Goal: Transaction & Acquisition: Purchase product/service

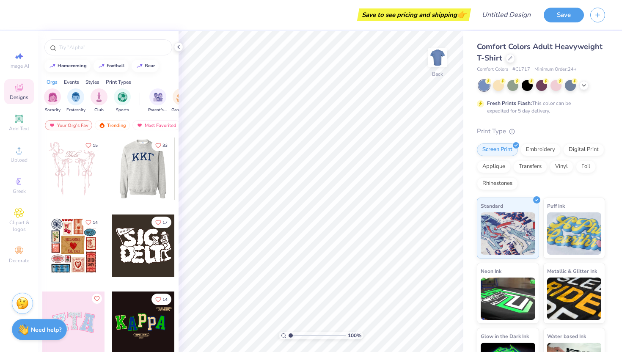
click at [112, 185] on div at bounding box center [81, 169] width 63 height 63
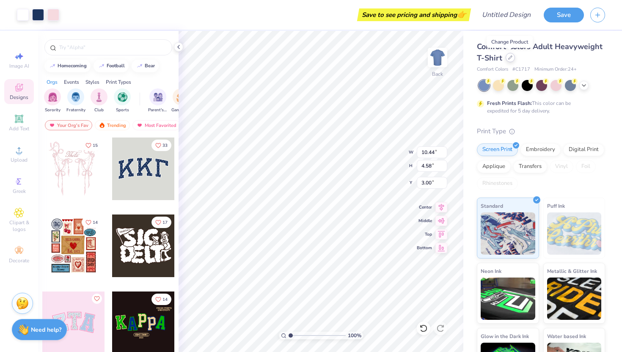
click at [512, 61] on div at bounding box center [510, 57] width 9 height 9
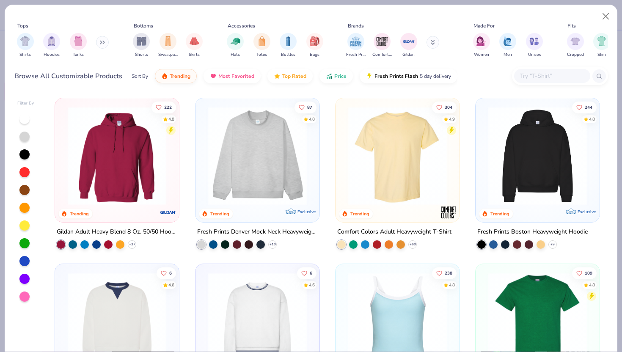
click at [230, 156] on img at bounding box center [257, 156] width 107 height 99
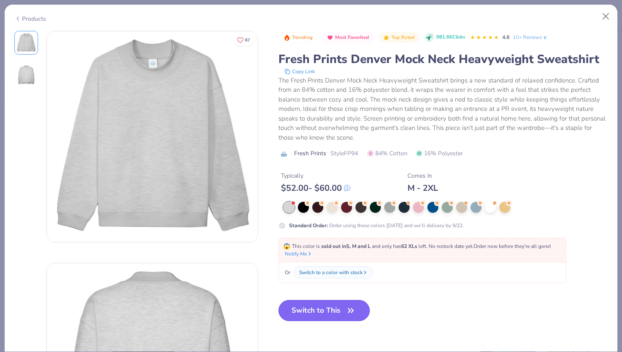
click at [305, 307] on button "Switch to This" at bounding box center [325, 310] width 92 height 21
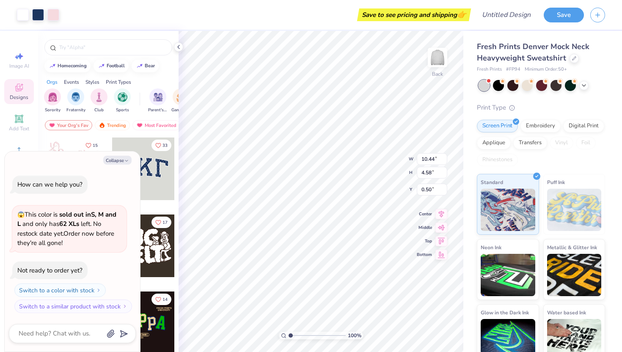
type textarea "x"
type input "0.71"
click at [109, 158] on button "Collapse" at bounding box center [117, 160] width 28 height 9
type textarea "x"
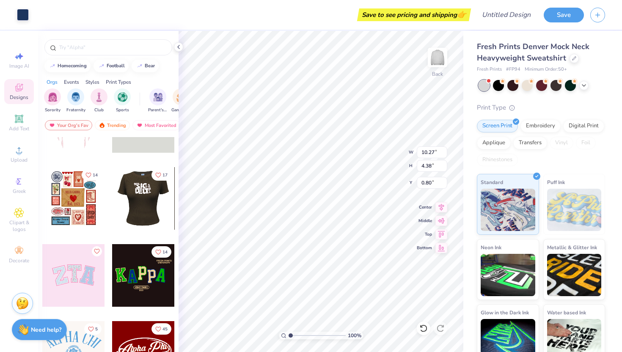
scroll to position [48, 0]
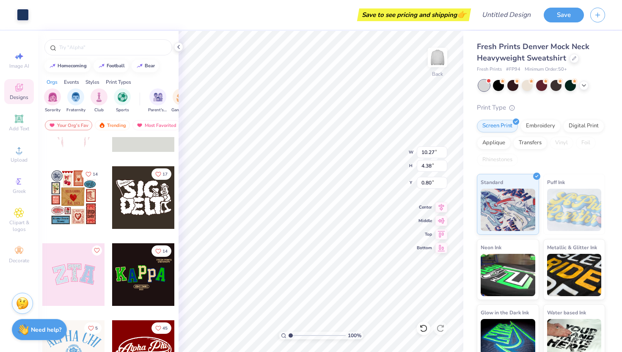
click at [61, 270] on div at bounding box center [73, 274] width 63 height 63
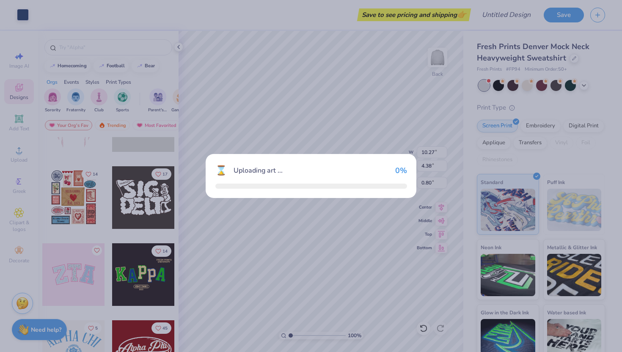
click at [61, 270] on div "⌛ Uploading art ... 0 %" at bounding box center [311, 176] width 622 height 352
type input "10.14"
type input "5.08"
type input "3.00"
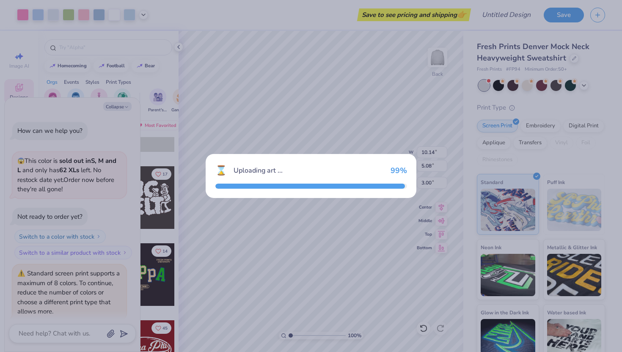
scroll to position [30, 0]
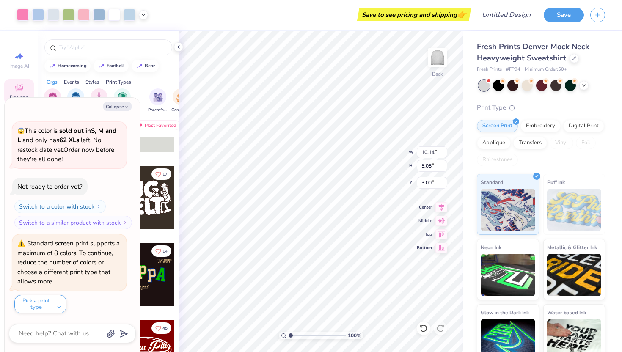
type textarea "x"
type input "10.44"
type input "4.58"
type input "0.71"
type textarea "x"
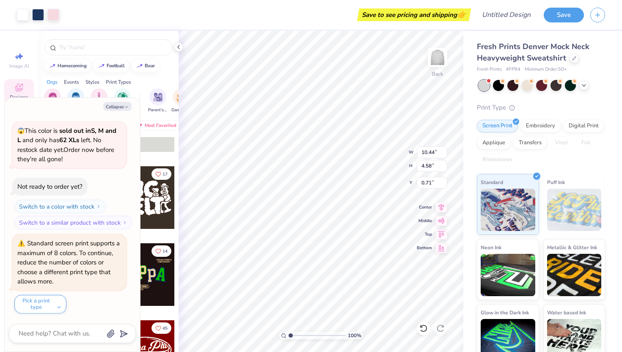
type input "10.41"
type textarea "x"
type input "10.14"
type input "5.08"
type input "3.00"
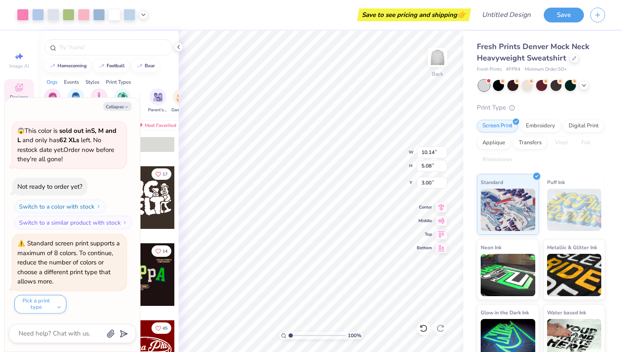
type textarea "x"
type input "1.58"
type textarea "x"
type input "9.96"
type input "4.91"
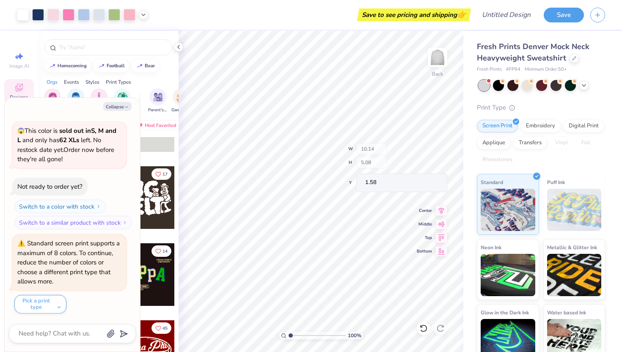
type input "1.66"
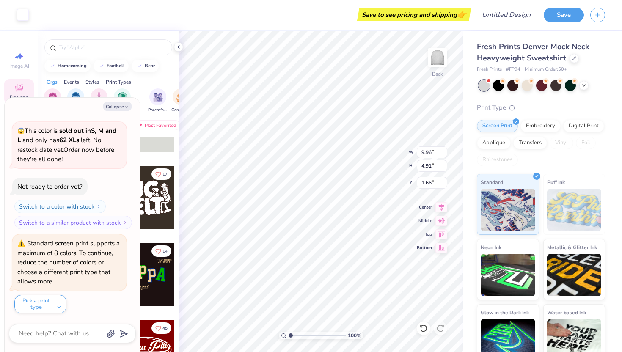
type textarea "x"
type input "11.23"
type input "5.54"
type textarea "x"
type input "1.97"
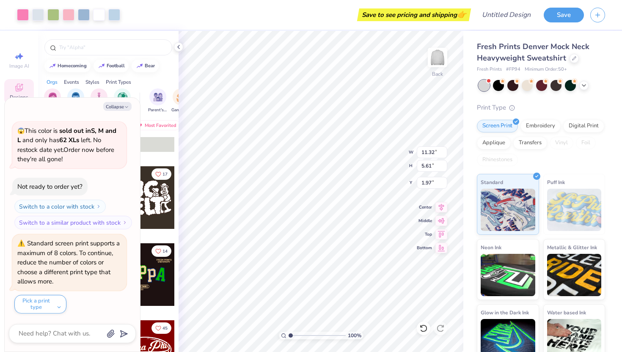
type textarea "x"
type input "11.84"
type input "5.87"
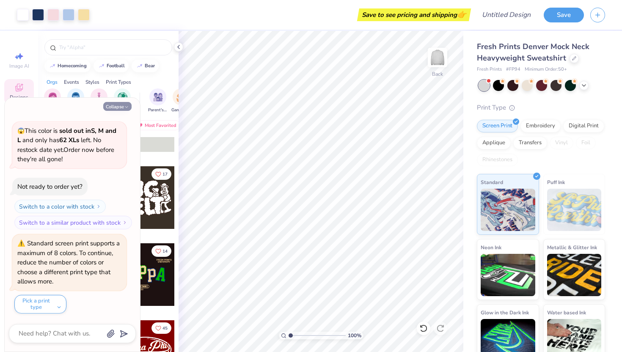
click at [116, 105] on button "Collapse" at bounding box center [117, 106] width 28 height 9
type textarea "x"
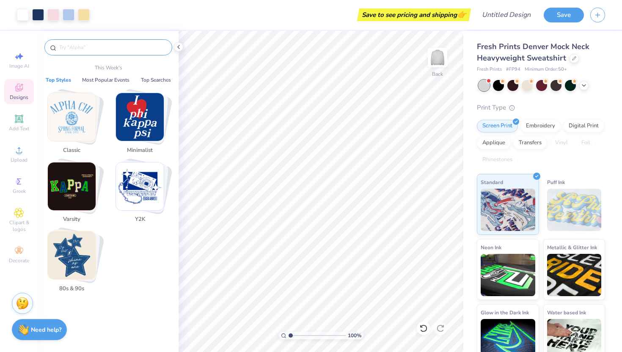
click at [64, 45] on input "text" at bounding box center [112, 47] width 108 height 8
click at [63, 44] on input "text" at bounding box center [112, 47] width 108 height 8
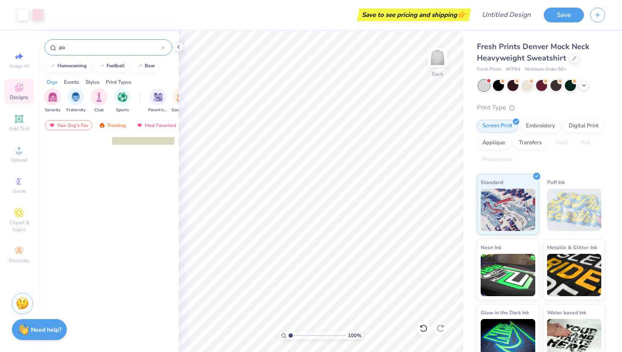
scroll to position [0, 0]
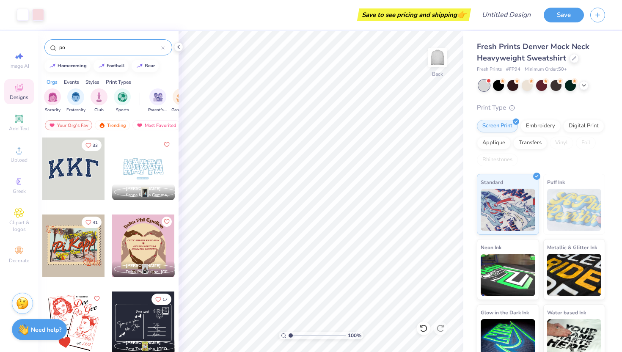
click at [68, 47] on input "po" at bounding box center [109, 47] width 103 height 8
type input "p"
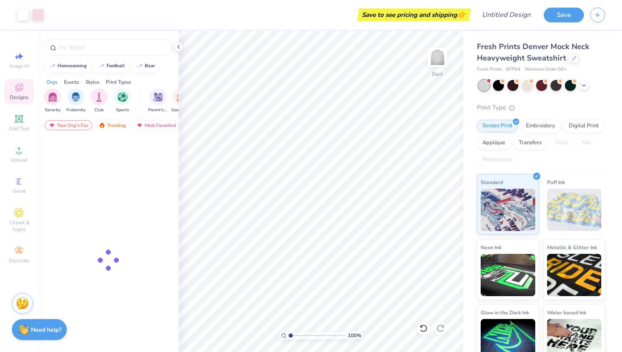
click at [14, 95] on span "Designs" at bounding box center [19, 97] width 19 height 7
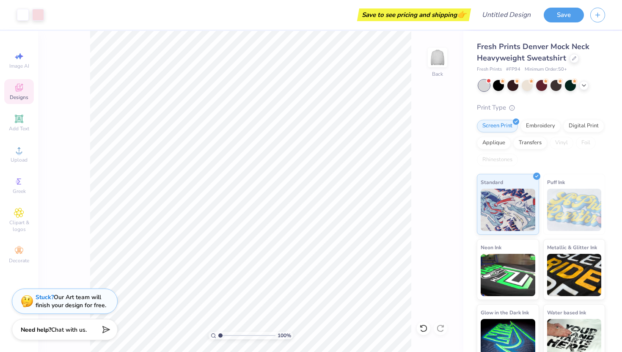
click at [21, 92] on icon at bounding box center [19, 88] width 10 height 10
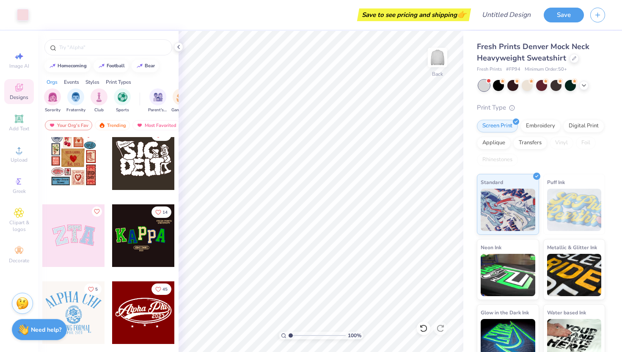
scroll to position [88, 0]
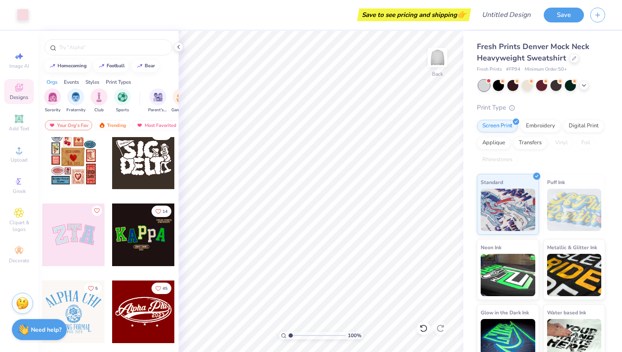
click at [70, 243] on div at bounding box center [73, 235] width 63 height 63
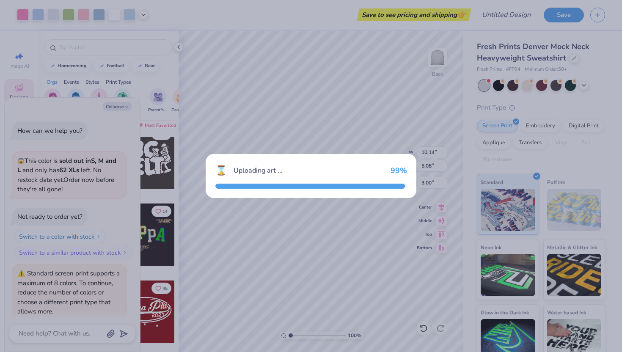
scroll to position [114, 0]
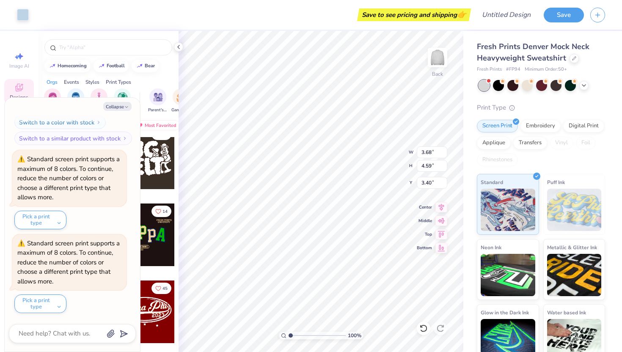
type textarea "x"
type input "9.60"
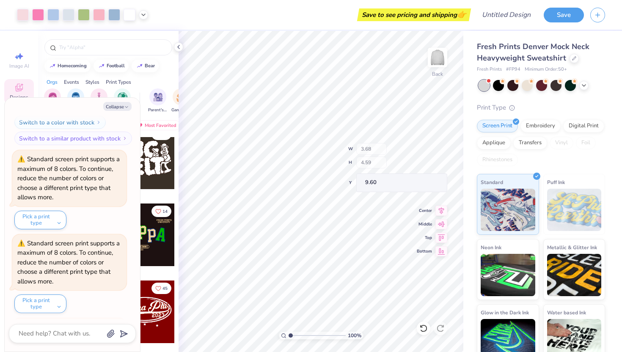
scroll to position [198, 0]
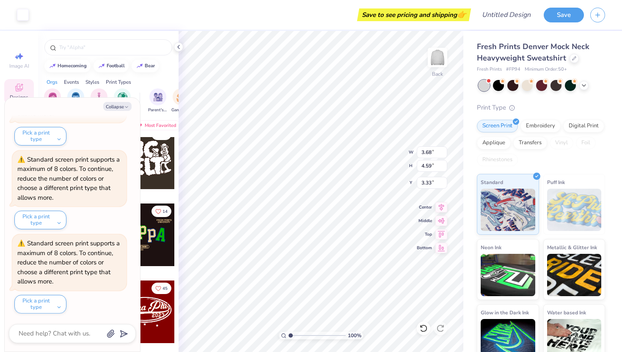
type textarea "x"
type input "7.99"
type textarea "x"
type input "8.25"
type textarea "x"
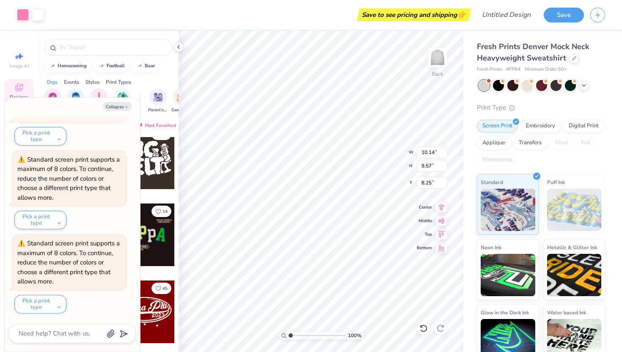
type input "8.24"
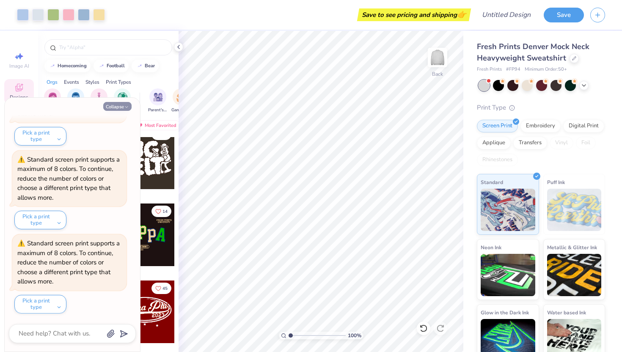
click at [123, 105] on button "Collapse" at bounding box center [117, 106] width 28 height 9
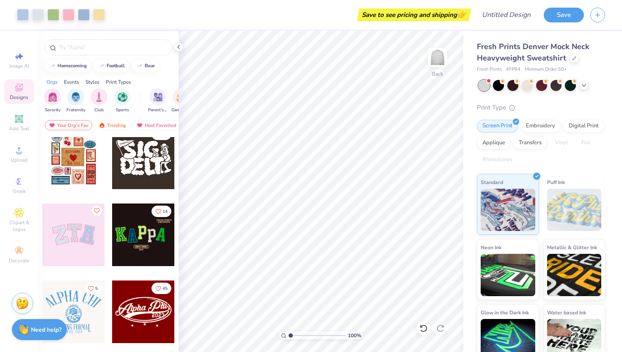
click at [72, 240] on div at bounding box center [73, 235] width 63 height 63
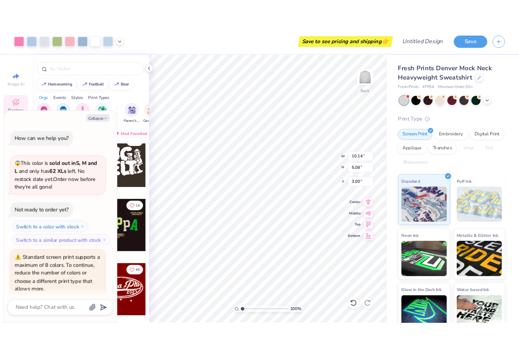
scroll to position [282, 0]
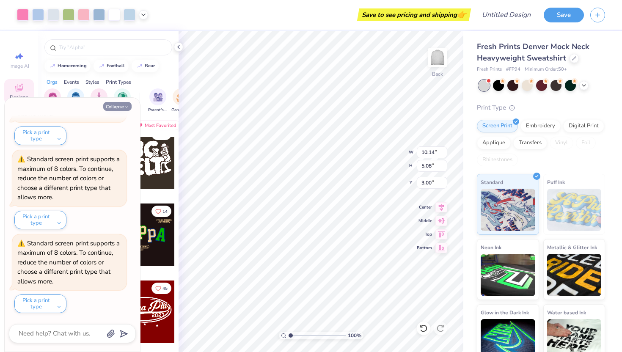
click at [111, 107] on button "Collapse" at bounding box center [117, 106] width 28 height 9
type textarea "x"
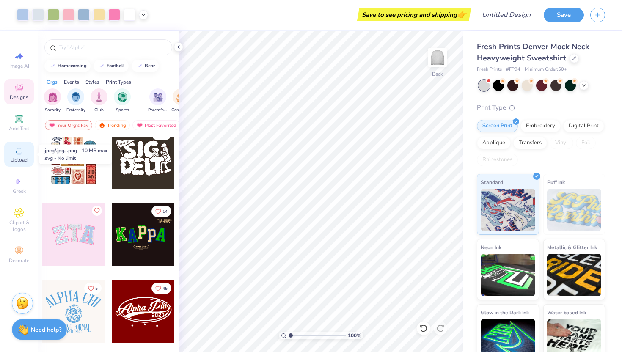
click at [9, 154] on div "Upload" at bounding box center [19, 154] width 30 height 25
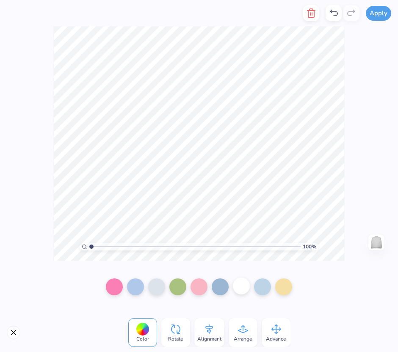
click at [240, 287] on div at bounding box center [241, 286] width 17 height 17
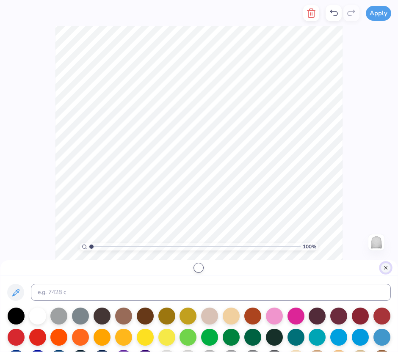
click at [388, 270] on button "Close" at bounding box center [386, 268] width 10 height 10
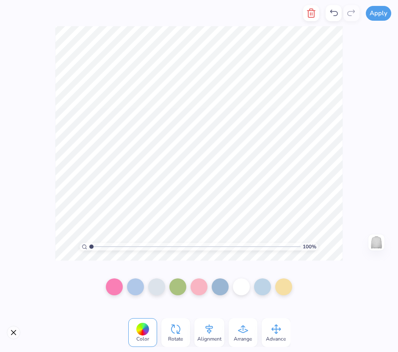
click at [46, 124] on div "100 % Need help? Chat with us. Back" at bounding box center [199, 143] width 398 height 235
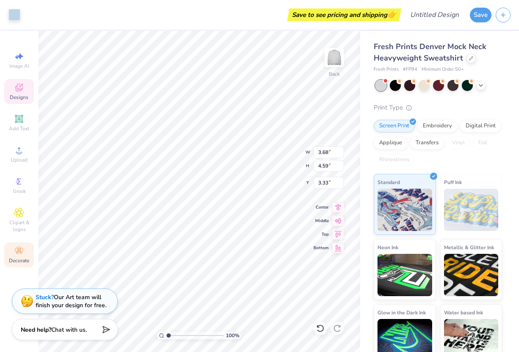
click at [26, 251] on div "Decorate" at bounding box center [19, 255] width 30 height 25
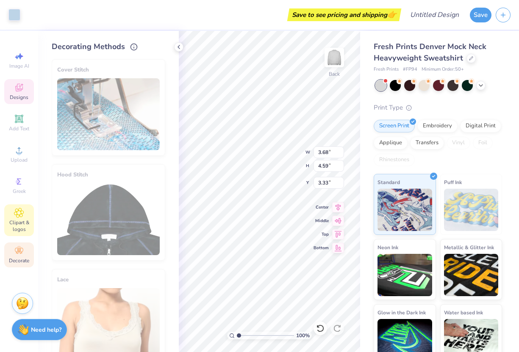
click at [17, 225] on span "Clipart & logos" at bounding box center [19, 226] width 30 height 14
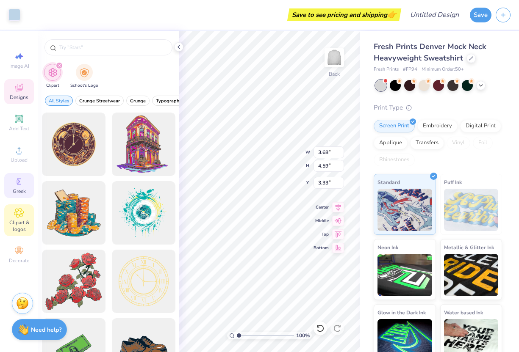
click at [18, 188] on span "Greek" at bounding box center [19, 191] width 13 height 7
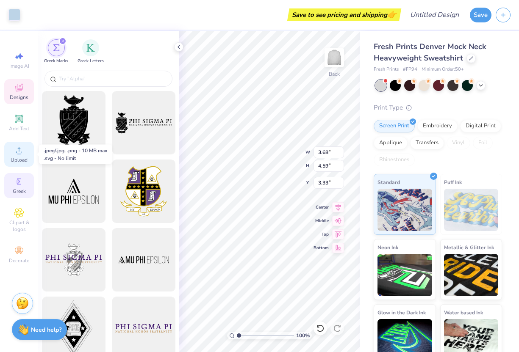
click at [14, 158] on span "Upload" at bounding box center [19, 160] width 17 height 7
click at [18, 89] on icon at bounding box center [19, 88] width 10 height 10
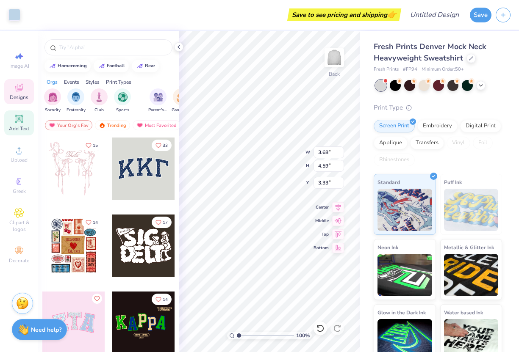
click at [12, 118] on div "Add Text" at bounding box center [19, 123] width 30 height 25
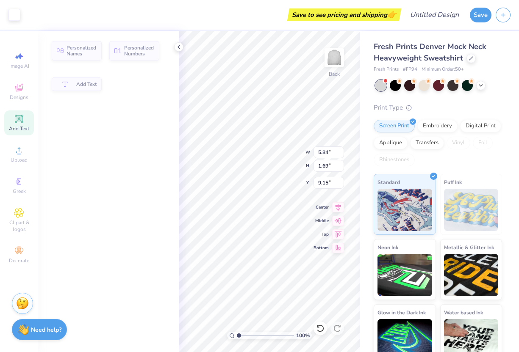
type input "5.84"
type input "1.69"
type input "9.15"
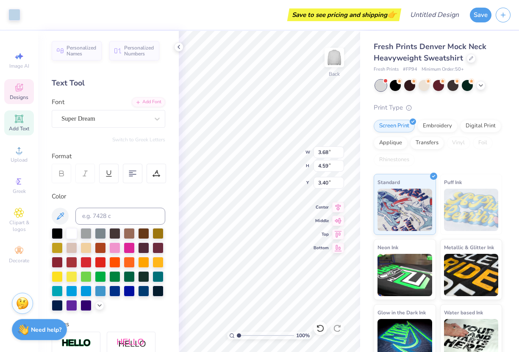
type input "9.51"
type input "11.80"
type input "11.45"
type input "3.10"
type input "12.94"
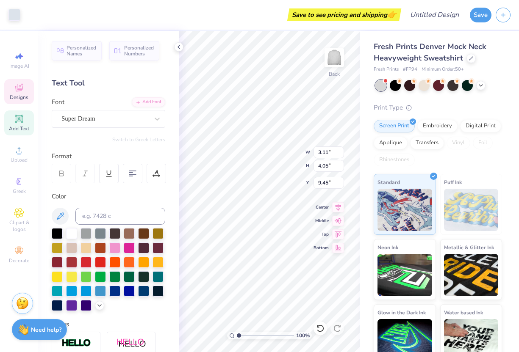
type input "9.45"
type input "4.04"
type input "13.82"
type input "2.34"
type input "11.44"
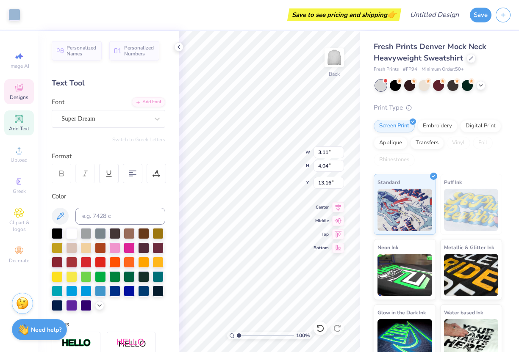
type input "3.11"
type input "4.04"
type input "13.16"
type input "12.00"
click at [328, 238] on div "100 % Back W 10.39 10.39 " H 11.37 11.37 " Y 2.34 2.34 " Center Middle Top Bott…" at bounding box center [269, 191] width 181 height 321
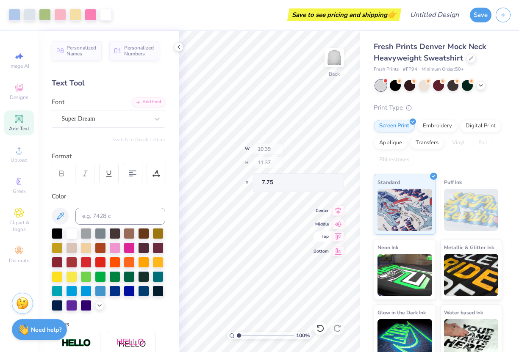
type input "7.75"
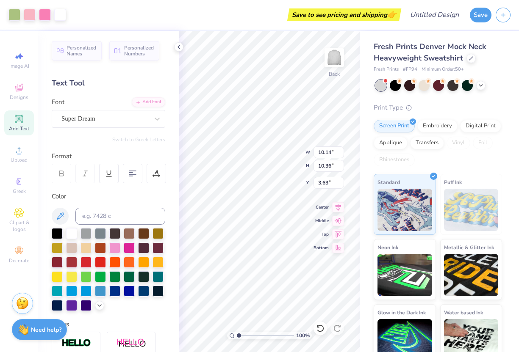
type input "3.63"
click at [179, 46] on polyline at bounding box center [179, 46] width 2 height 3
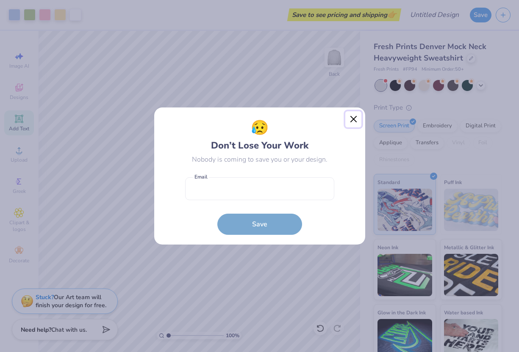
click at [353, 116] on button "Close" at bounding box center [353, 119] width 16 height 16
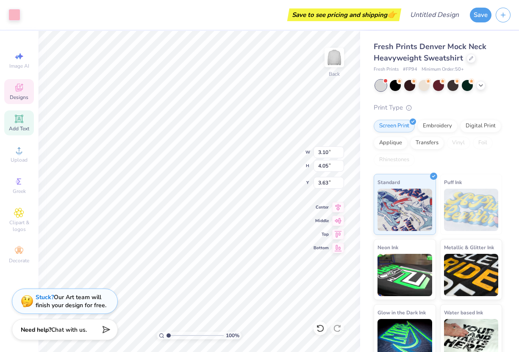
type input "3.62"
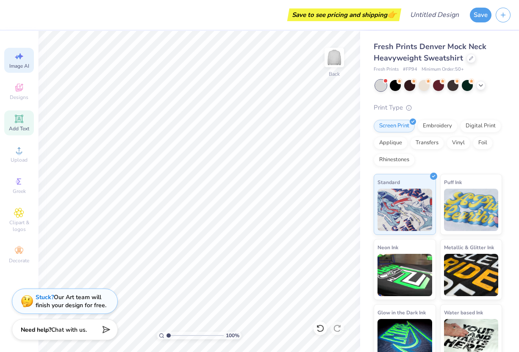
click at [20, 58] on icon at bounding box center [20, 56] width 6 height 6
select select "4"
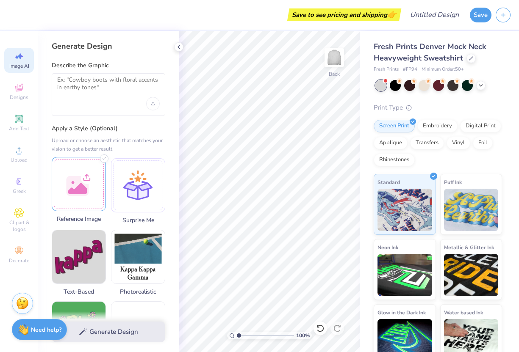
click at [69, 179] on div at bounding box center [79, 184] width 54 height 54
click at [99, 335] on div "Generate Design" at bounding box center [108, 332] width 141 height 41
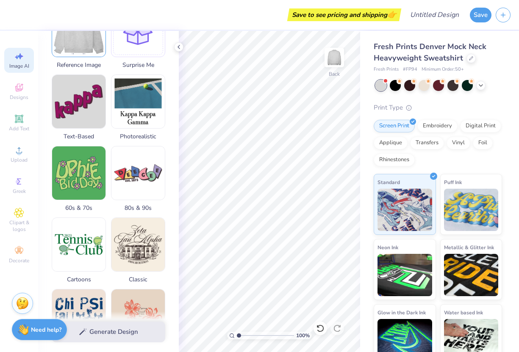
scroll to position [0, 0]
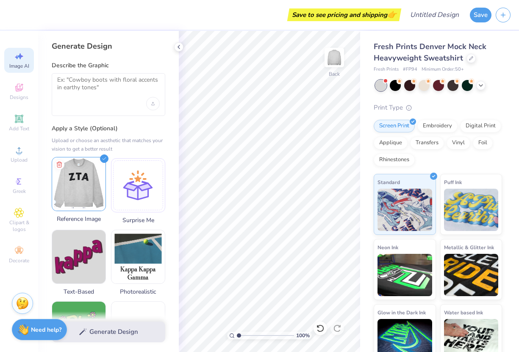
click at [68, 184] on img at bounding box center [78, 184] width 53 height 53
click at [68, 87] on textarea at bounding box center [108, 86] width 102 height 21
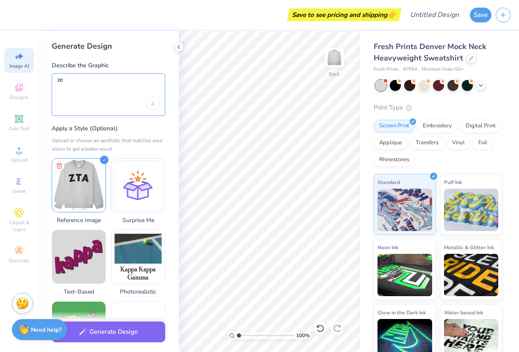
type textarea "z"
click at [119, 81] on textarea "ZTA black with white poka dots" at bounding box center [108, 86] width 102 height 21
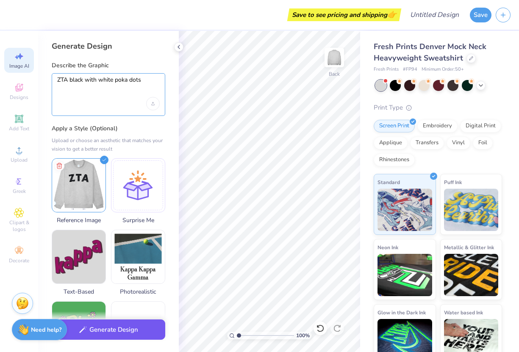
type textarea "ZTA black with white poka dots"
click at [91, 332] on button "Generate Design" at bounding box center [108, 330] width 113 height 21
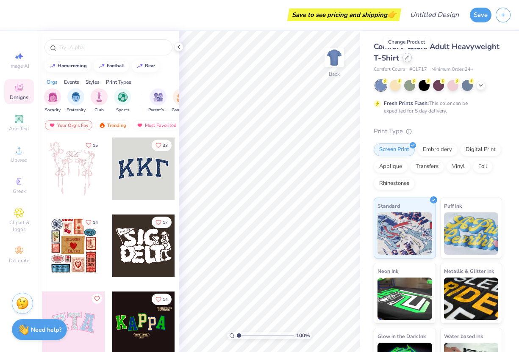
click at [406, 58] on icon at bounding box center [407, 57] width 4 height 4
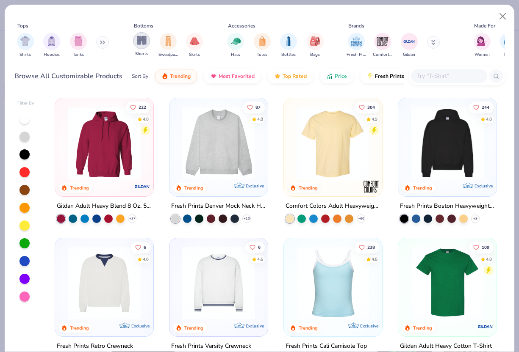
click at [141, 44] on img "filter for Shorts" at bounding box center [142, 41] width 10 height 10
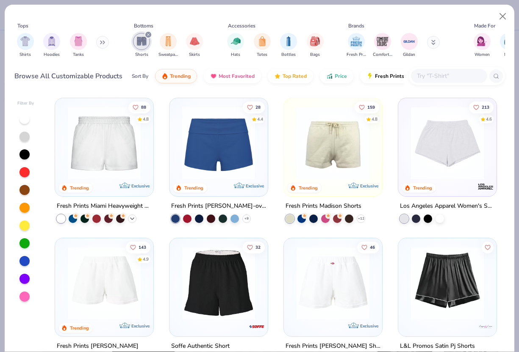
scroll to position [2, 0]
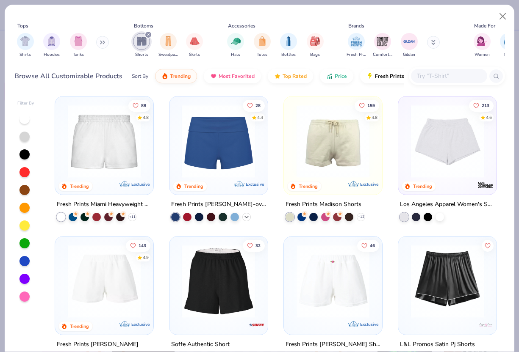
click at [246, 215] on icon at bounding box center [246, 217] width 7 height 7
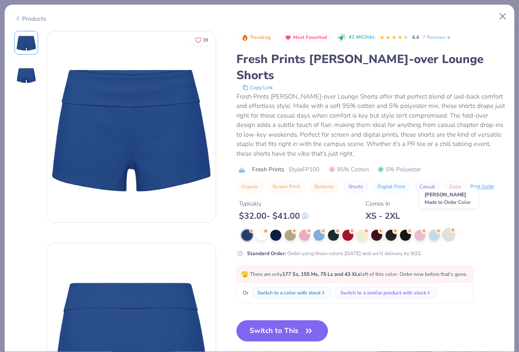
click at [446, 229] on div at bounding box center [448, 234] width 11 height 11
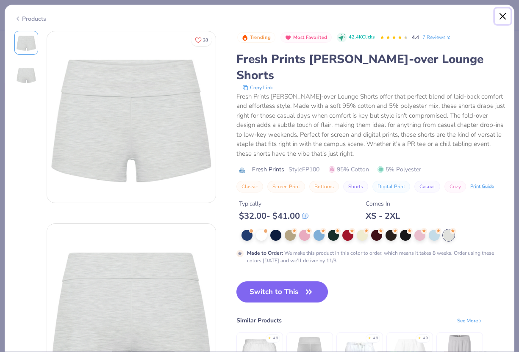
click at [502, 19] on button "Close" at bounding box center [503, 16] width 16 height 16
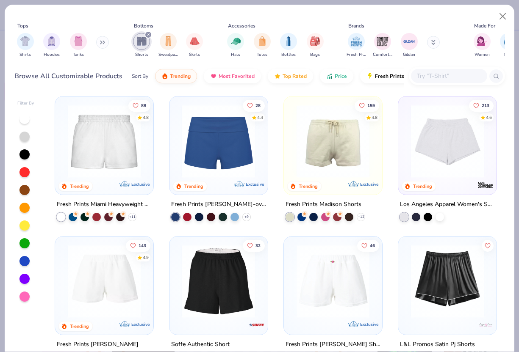
click at [403, 215] on div at bounding box center [404, 217] width 8 height 8
click at [435, 146] on img at bounding box center [447, 141] width 81 height 73
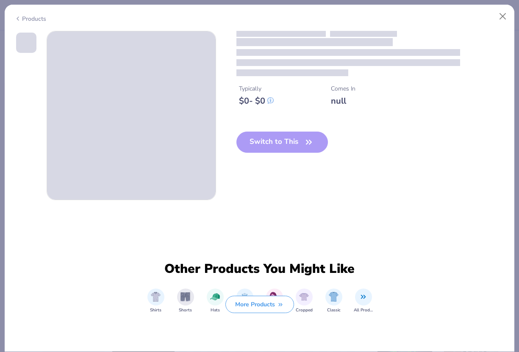
click at [435, 146] on div "Typically $ 0 - $ 0 Comes In null Switch to This" at bounding box center [259, 115] width 490 height 169
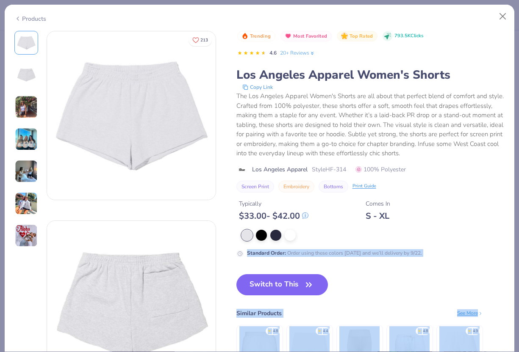
scroll to position [19, 0]
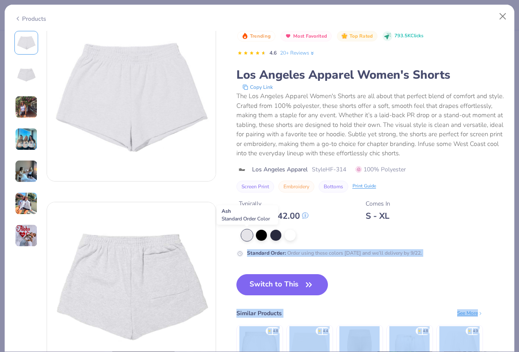
click at [246, 236] on div at bounding box center [246, 235] width 11 height 11
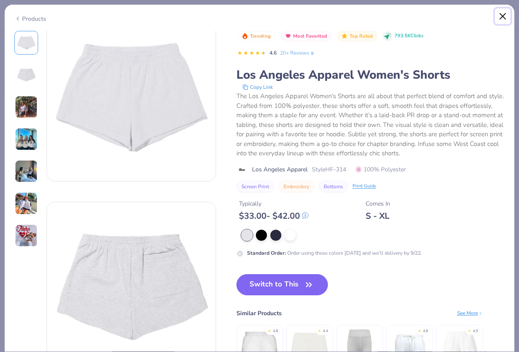
click at [501, 15] on button "Close" at bounding box center [503, 16] width 16 height 16
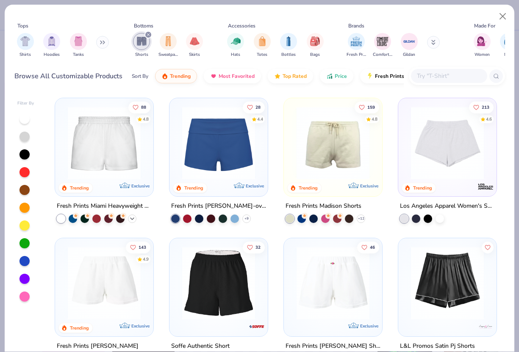
click at [134, 216] on icon at bounding box center [132, 219] width 7 height 7
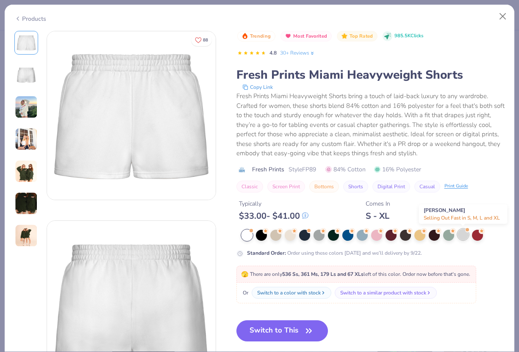
click at [459, 234] on div at bounding box center [462, 234] width 11 height 11
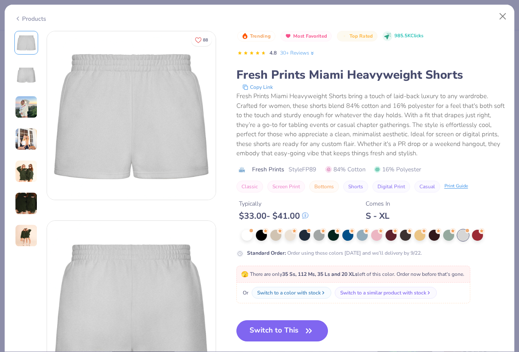
click at [264, 326] on button "Switch to This" at bounding box center [282, 331] width 92 height 21
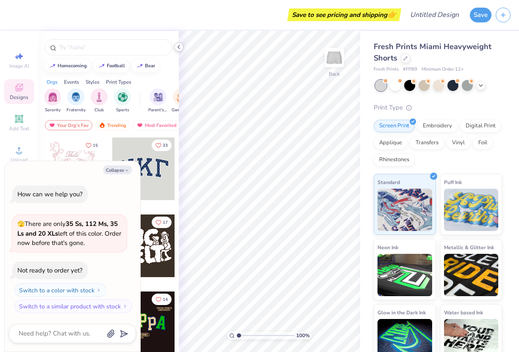
click at [174, 45] on div at bounding box center [178, 46] width 9 height 9
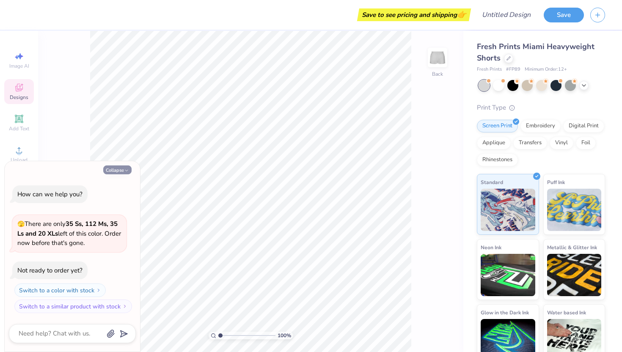
click at [120, 171] on button "Collapse" at bounding box center [117, 170] width 28 height 9
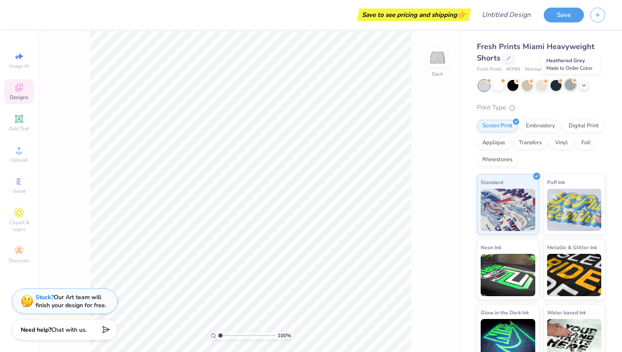
click at [518, 84] on div at bounding box center [570, 84] width 11 height 11
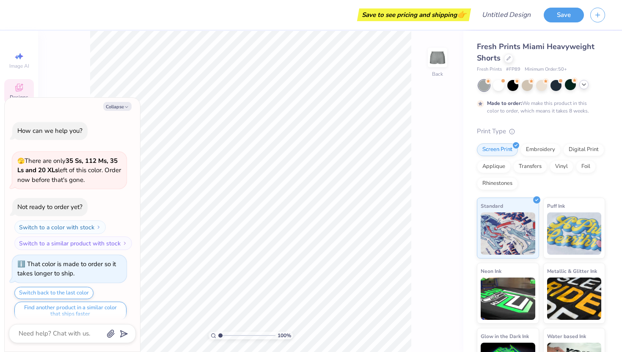
scroll to position [7, 0]
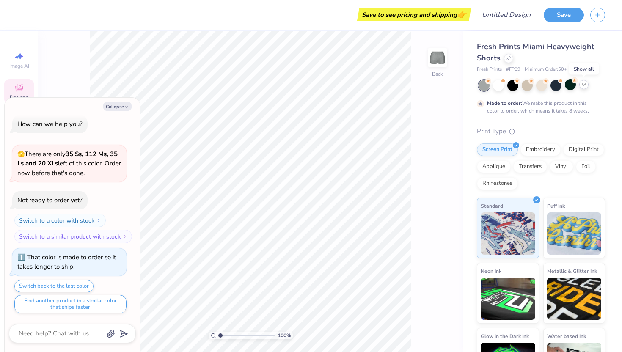
click at [518, 85] on icon at bounding box center [584, 84] width 7 height 7
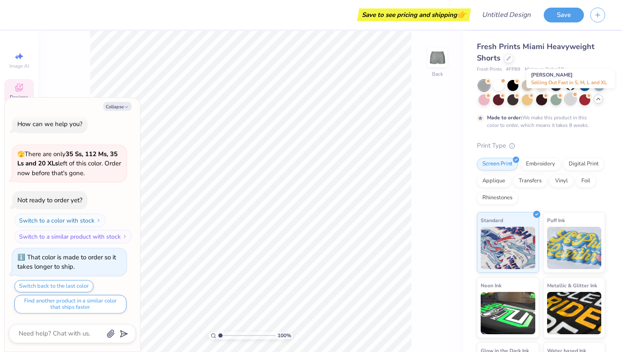
click at [518, 98] on div at bounding box center [570, 99] width 11 height 11
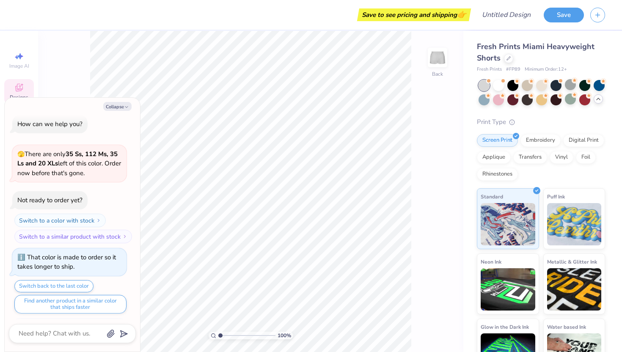
scroll to position [159, 0]
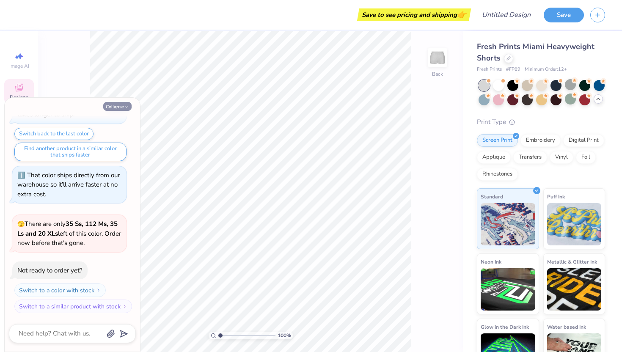
click at [112, 105] on button "Collapse" at bounding box center [117, 106] width 28 height 9
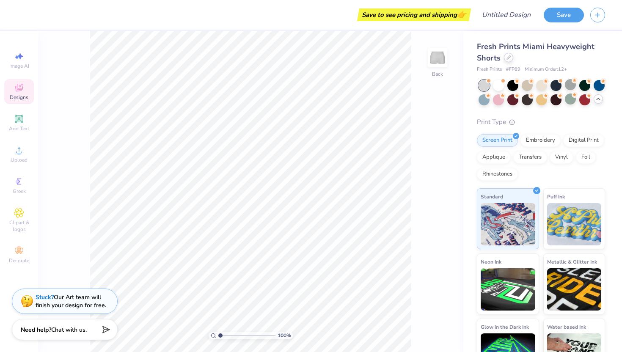
click at [509, 60] on div at bounding box center [508, 57] width 9 height 9
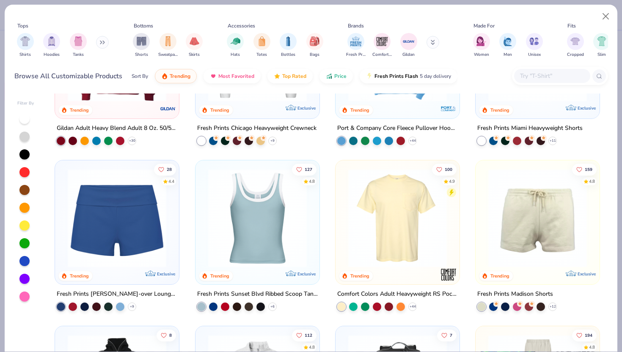
scroll to position [708, 0]
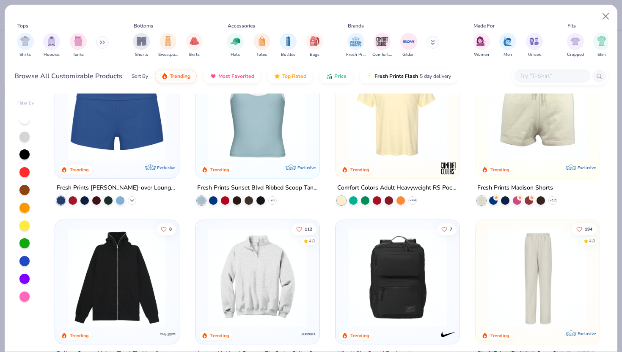
click at [131, 200] on polyline at bounding box center [131, 201] width 3 height 2
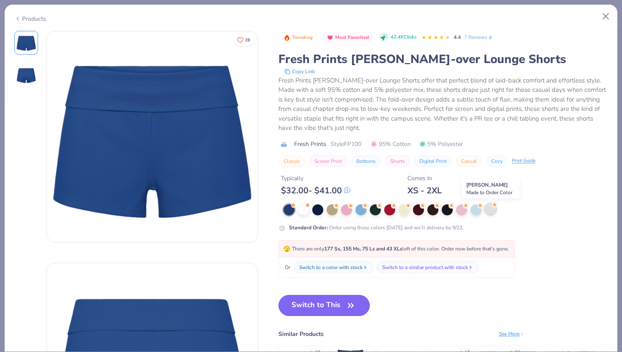
click at [490, 212] on div at bounding box center [490, 209] width 11 height 11
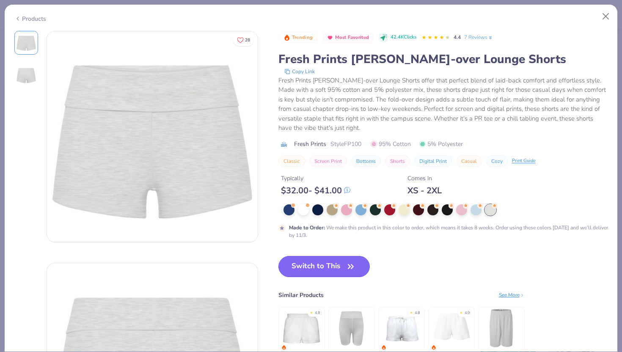
click at [323, 273] on button "Switch to This" at bounding box center [325, 266] width 92 height 21
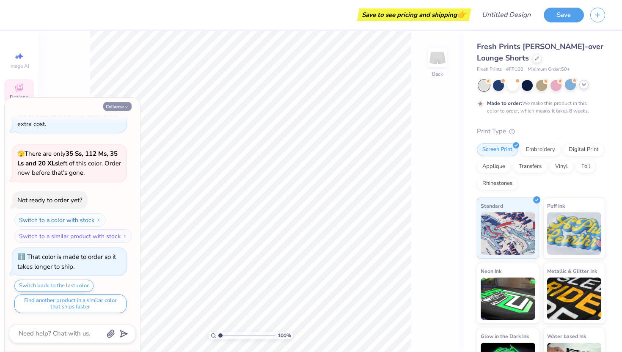
click at [116, 108] on button "Collapse" at bounding box center [117, 106] width 28 height 9
type textarea "x"
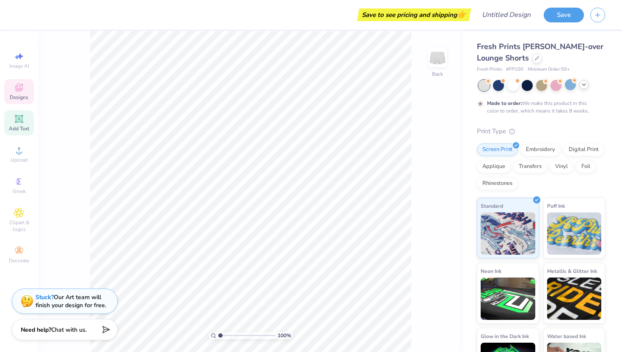
click at [18, 122] on icon at bounding box center [19, 119] width 6 height 6
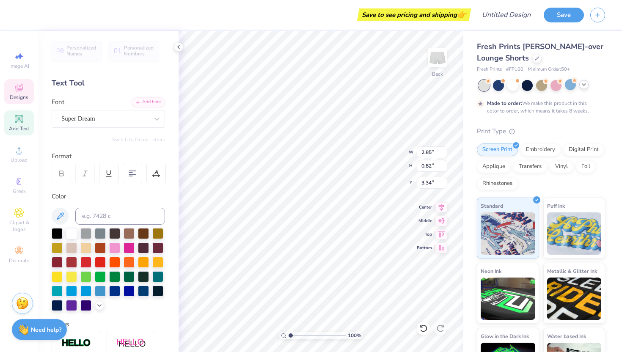
click at [17, 95] on span "Designs" at bounding box center [19, 97] width 19 height 7
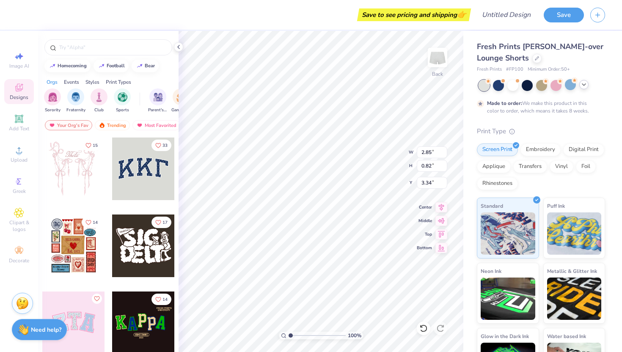
type textarea "T"
click at [138, 169] on div at bounding box center [80, 169] width 188 height 63
type input "5.22"
type input "2.23"
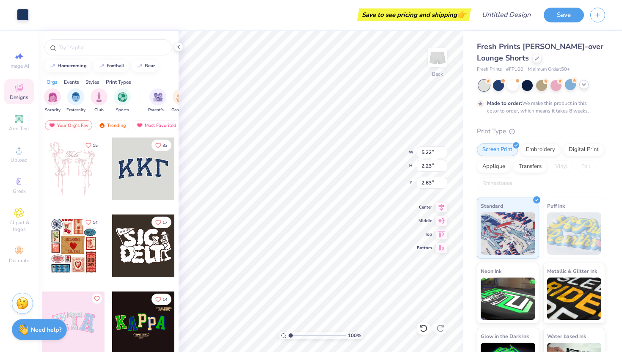
type input "2.64"
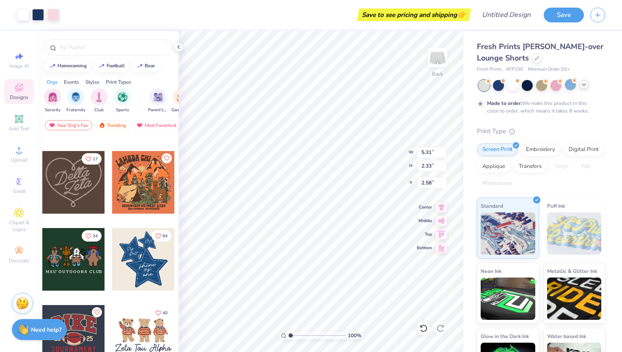
scroll to position [449, 0]
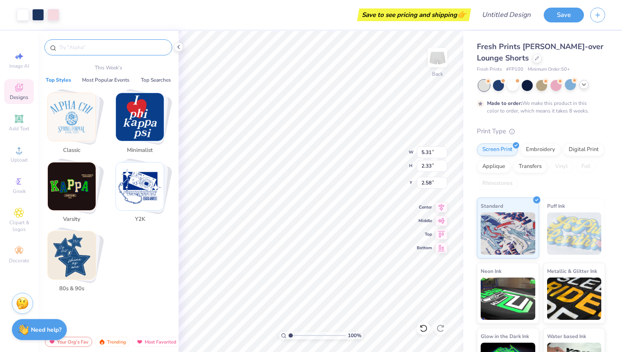
click at [61, 45] on input "text" at bounding box center [112, 47] width 108 height 8
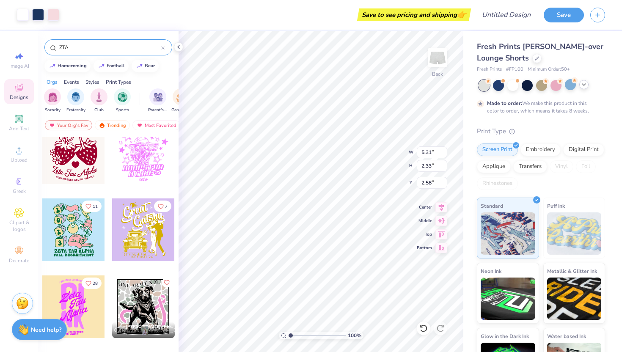
scroll to position [830, 0]
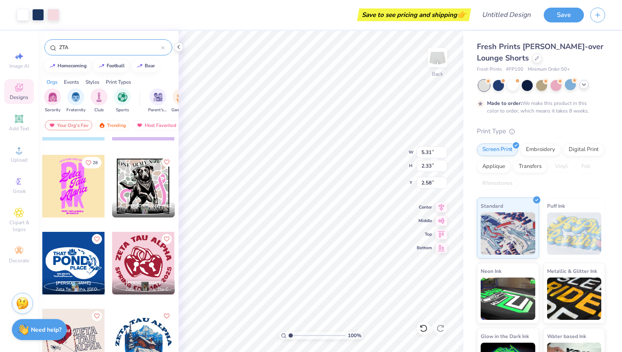
type input "ZTA"
type input "3.75"
type input "5.60"
type input "2.70"
type input "4.05"
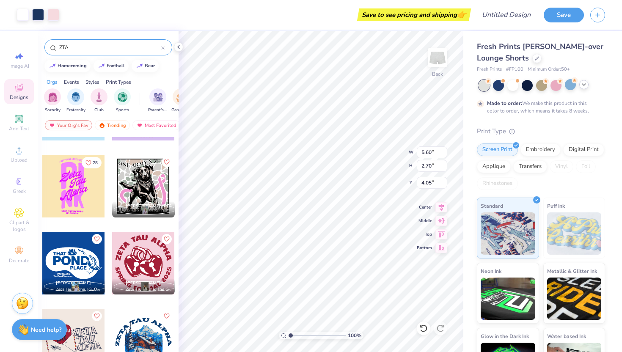
type input "5.38"
type input "2.24"
type input "3.54"
click at [518, 60] on div at bounding box center [537, 57] width 9 height 9
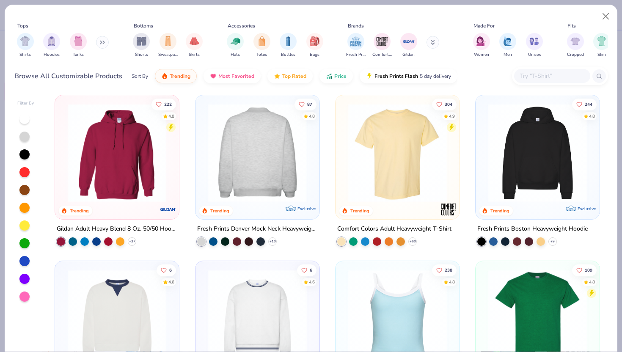
scroll to position [21, 0]
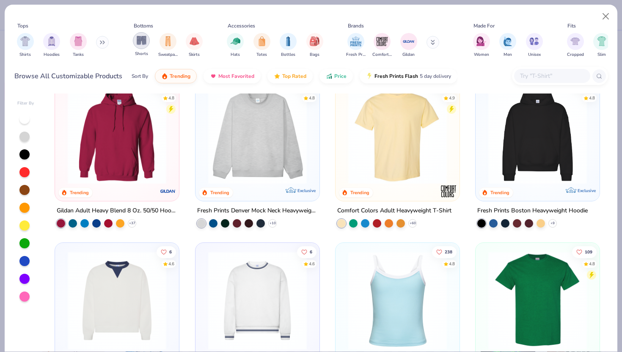
click at [140, 38] on img "filter for Shorts" at bounding box center [142, 41] width 10 height 10
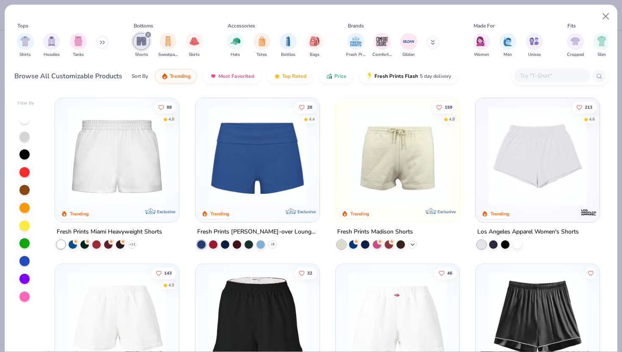
click at [415, 245] on icon at bounding box center [412, 244] width 7 height 7
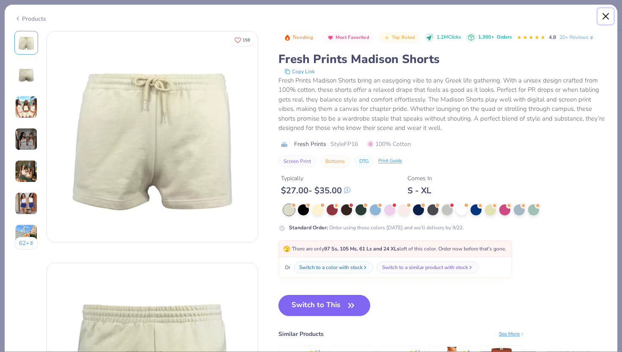
click at [518, 17] on button "Close" at bounding box center [606, 16] width 16 height 16
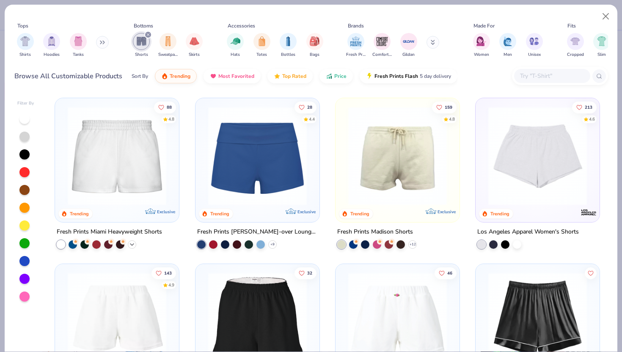
click at [130, 242] on icon at bounding box center [132, 244] width 7 height 7
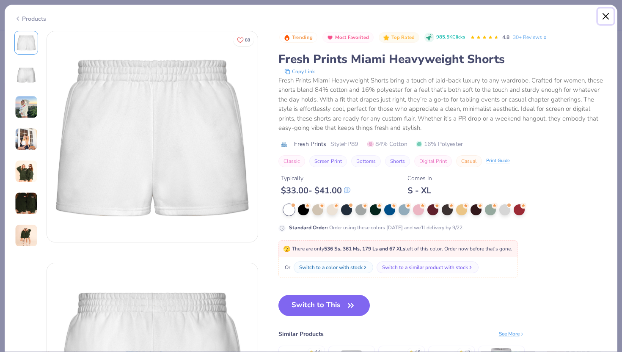
click at [518, 15] on button "Close" at bounding box center [606, 16] width 16 height 16
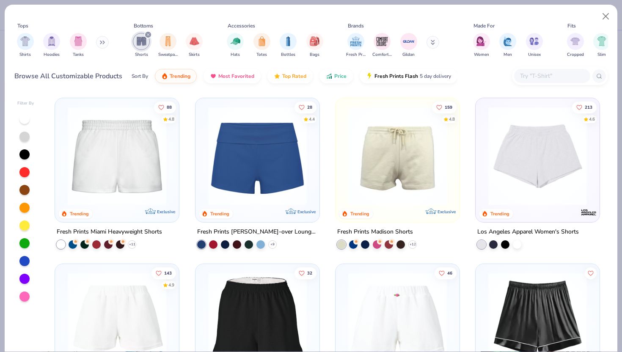
scroll to position [117, 0]
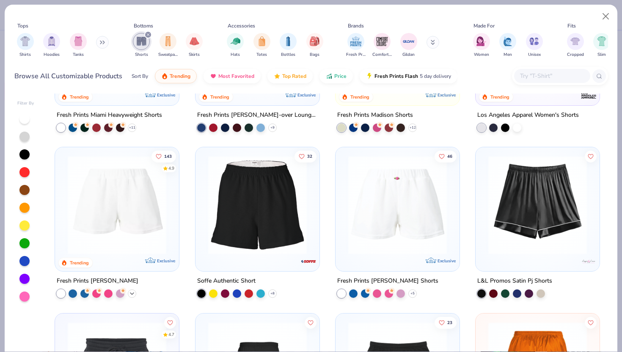
click at [134, 294] on icon at bounding box center [132, 293] width 7 height 7
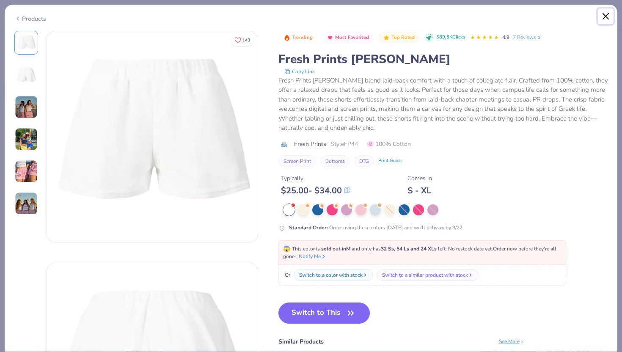
click at [518, 16] on button "Close" at bounding box center [606, 16] width 16 height 16
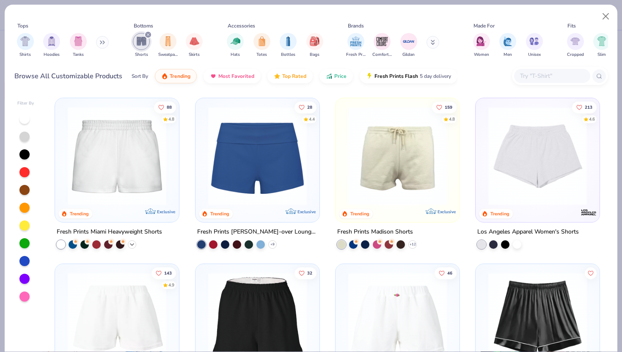
click at [131, 245] on icon at bounding box center [132, 244] width 7 height 7
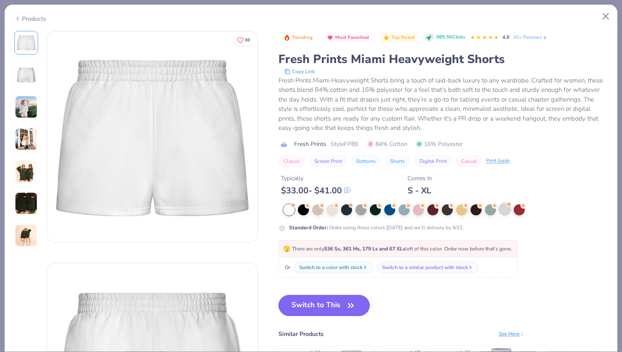
click at [503, 213] on div at bounding box center [505, 209] width 11 height 11
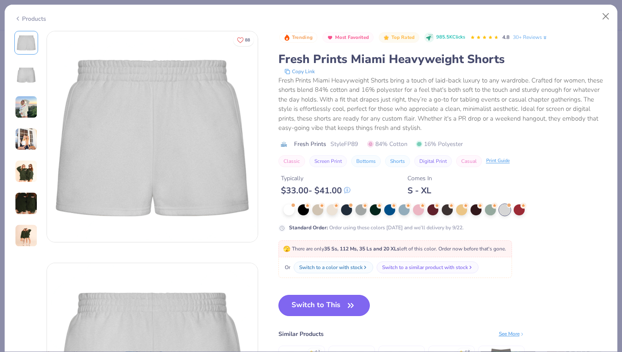
click at [302, 313] on button "Switch to This" at bounding box center [325, 305] width 92 height 21
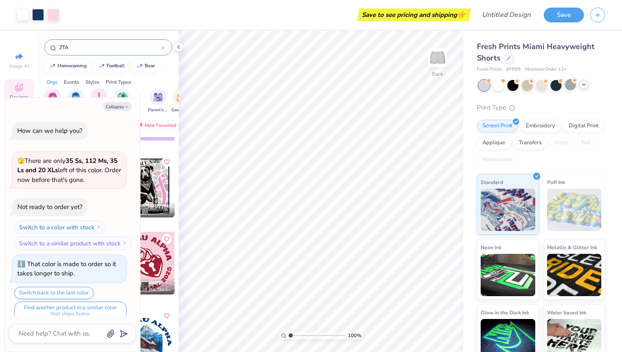
scroll to position [271, 0]
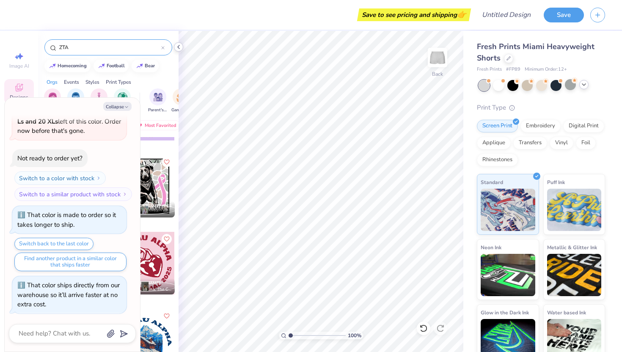
click at [180, 48] on icon at bounding box center [178, 47] width 7 height 7
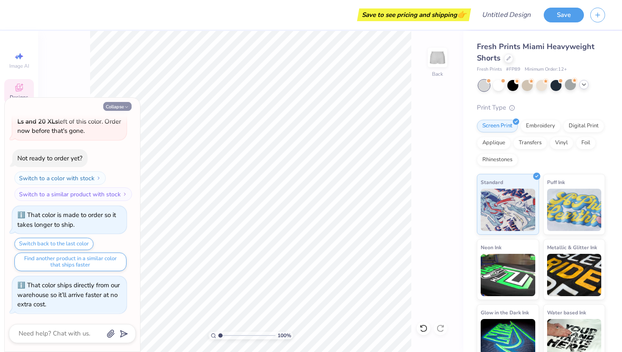
click at [111, 105] on button "Collapse" at bounding box center [117, 106] width 28 height 9
type textarea "x"
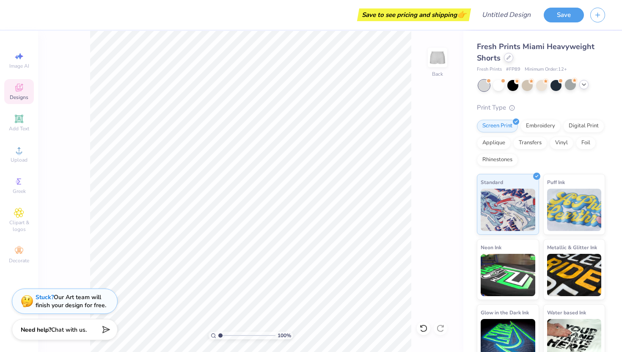
click at [511, 59] on div at bounding box center [508, 57] width 9 height 9
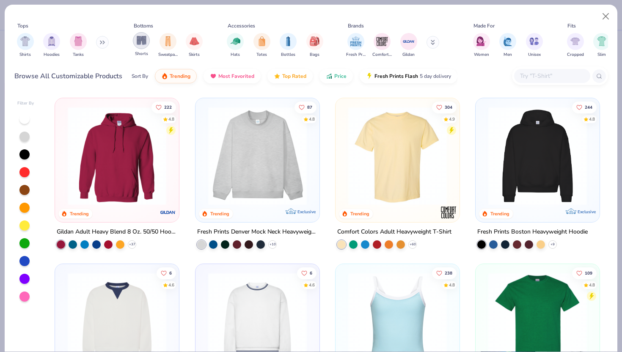
click at [143, 39] on img "filter for Shorts" at bounding box center [142, 41] width 10 height 10
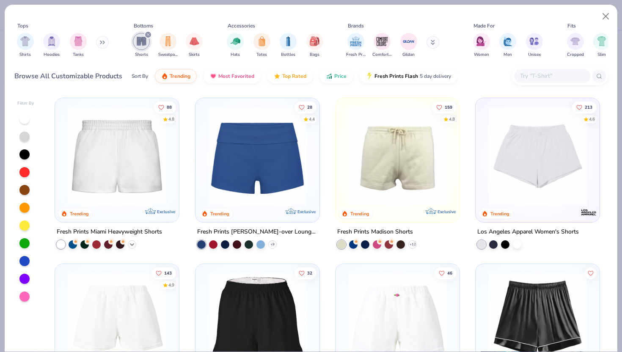
click at [134, 245] on icon at bounding box center [132, 244] width 7 height 7
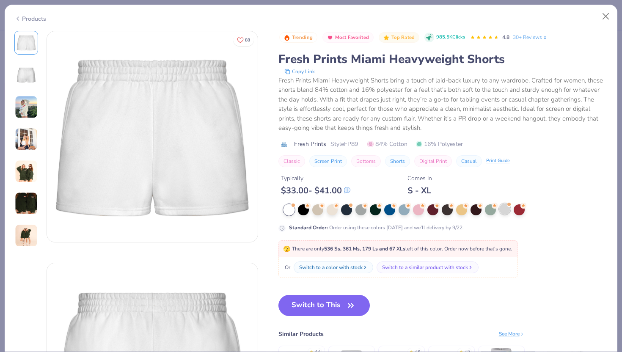
click at [507, 211] on div at bounding box center [505, 209] width 11 height 11
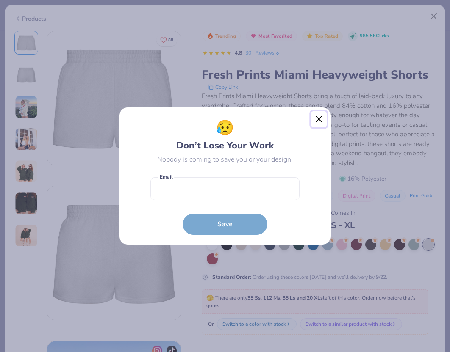
click at [323, 117] on button "Close" at bounding box center [319, 119] width 16 height 16
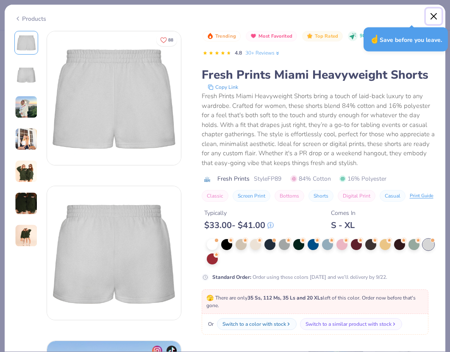
click at [431, 15] on button "Close" at bounding box center [434, 16] width 16 height 16
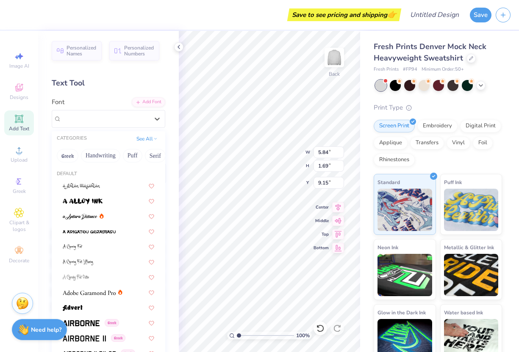
scroll to position [1124, 0]
